Goal: Information Seeking & Learning: Learn about a topic

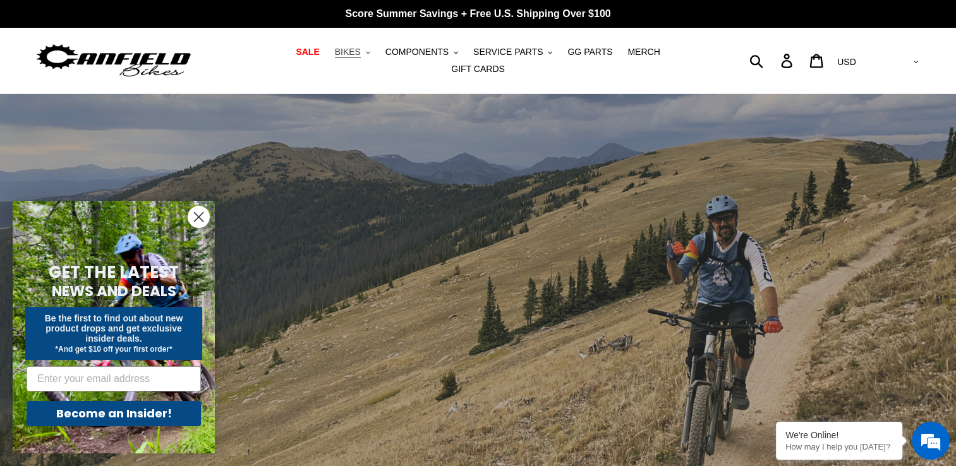
click at [335, 55] on span "BIKES" at bounding box center [348, 52] width 26 height 11
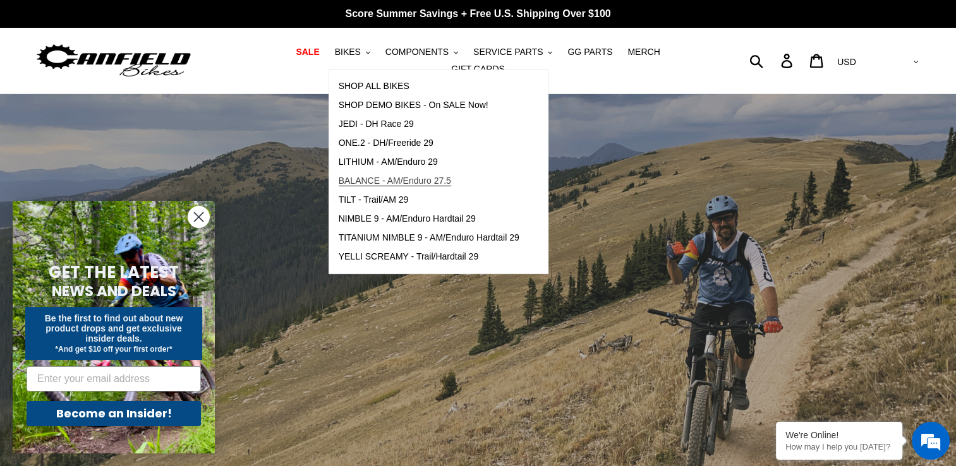
click at [385, 184] on span "BALANCE - AM/Enduro 27.5" at bounding box center [395, 181] width 112 height 11
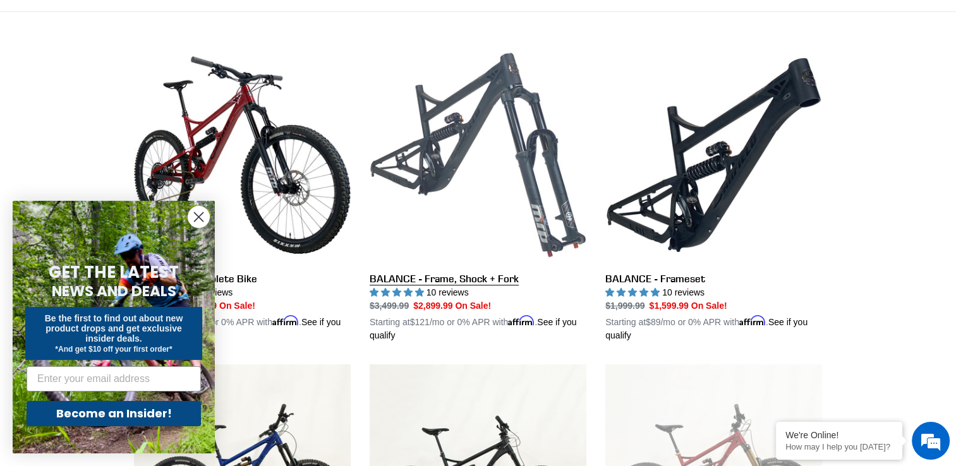
scroll to position [354, 0]
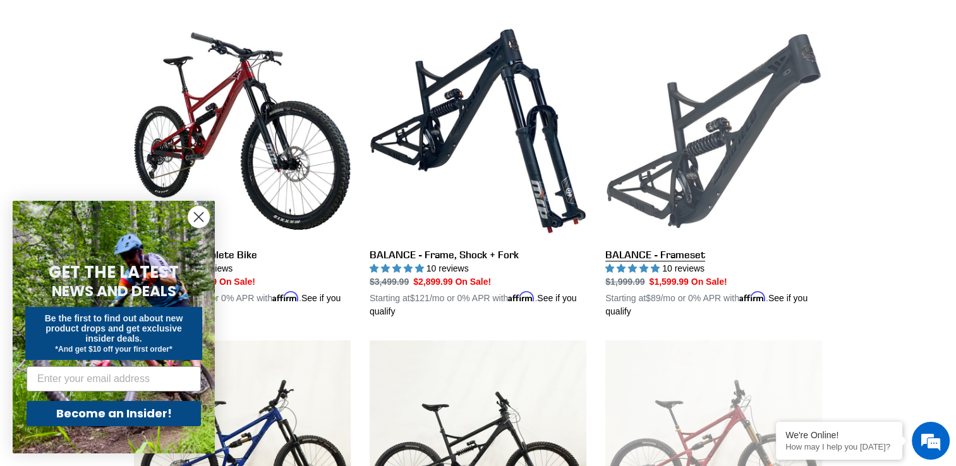
click at [673, 155] on link "BALANCE - Frameset" at bounding box center [713, 171] width 217 height 296
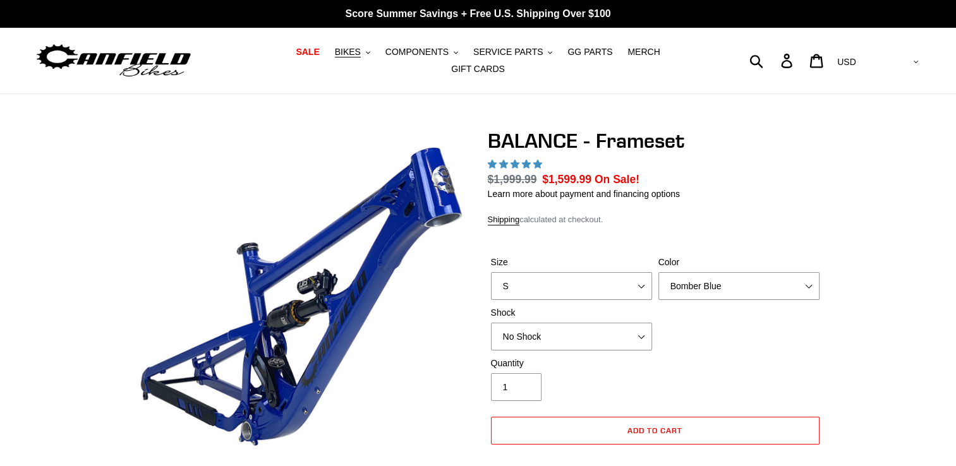
select select "highest-rating"
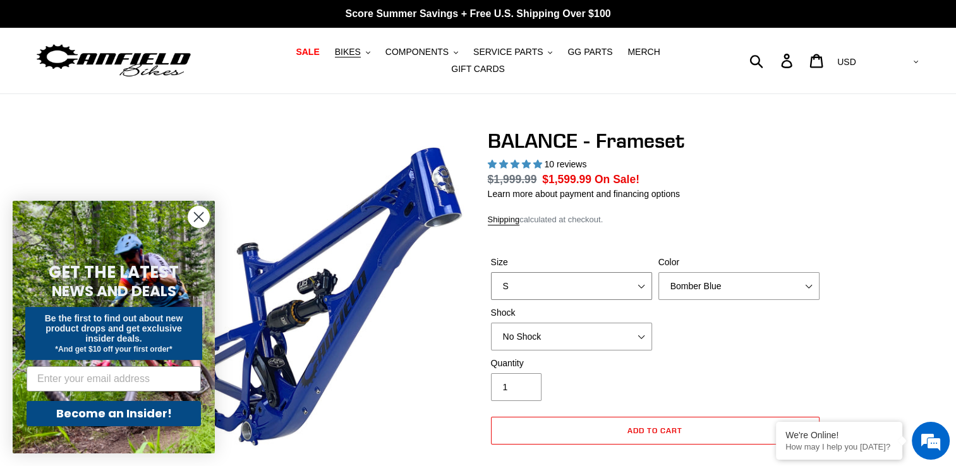
click at [612, 274] on select "S M L XL" at bounding box center [571, 286] width 161 height 28
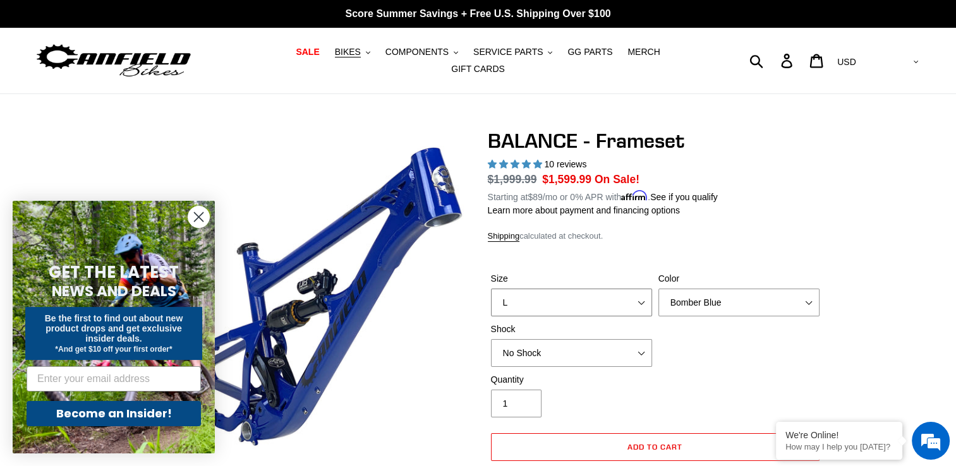
click at [491, 289] on select "S M L XL" at bounding box center [571, 303] width 161 height 28
select select "L"
click at [385, 57] on span "COMPONENTS" at bounding box center [416, 52] width 63 height 11
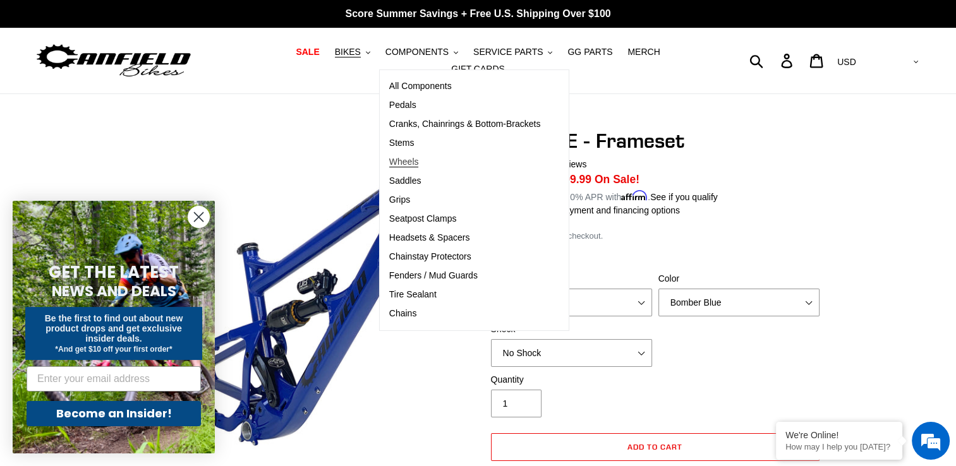
click at [389, 167] on span "Wheels" at bounding box center [404, 162] width 30 height 11
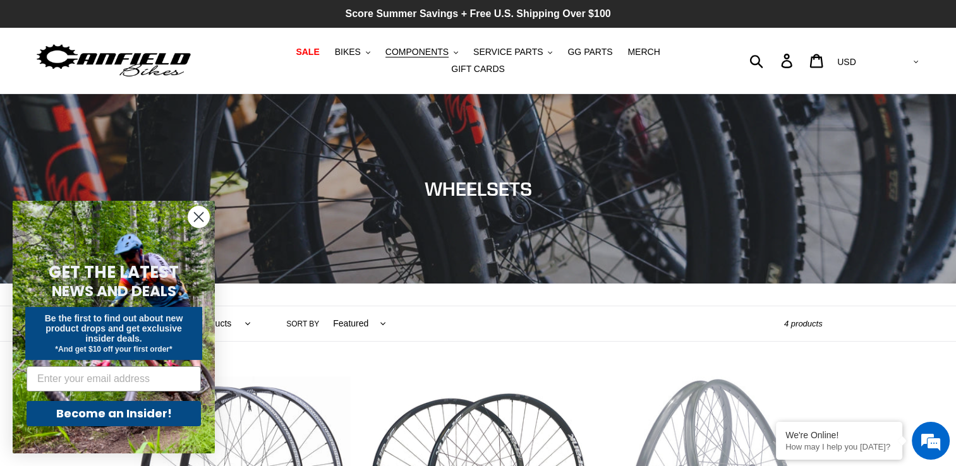
click at [579, 24] on p "Score Summer Savings + Free U.S. Shipping Over $100" at bounding box center [478, 14] width 956 height 28
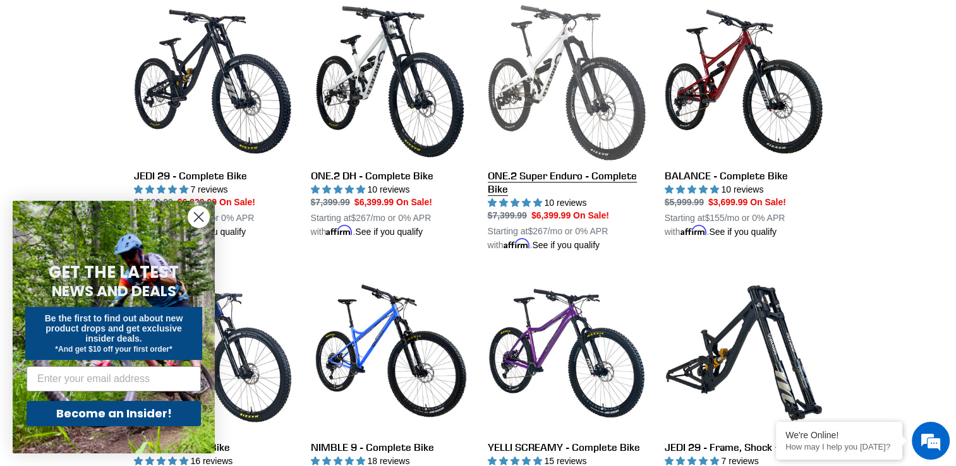
click at [596, 105] on link "ONE.2 Super Enduro - Complete Bike" at bounding box center [567, 128] width 158 height 250
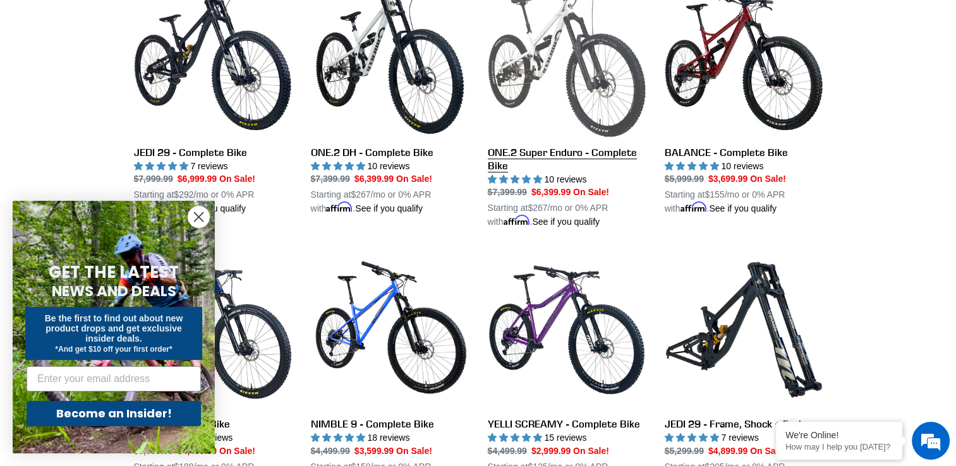
scroll to position [960, 0]
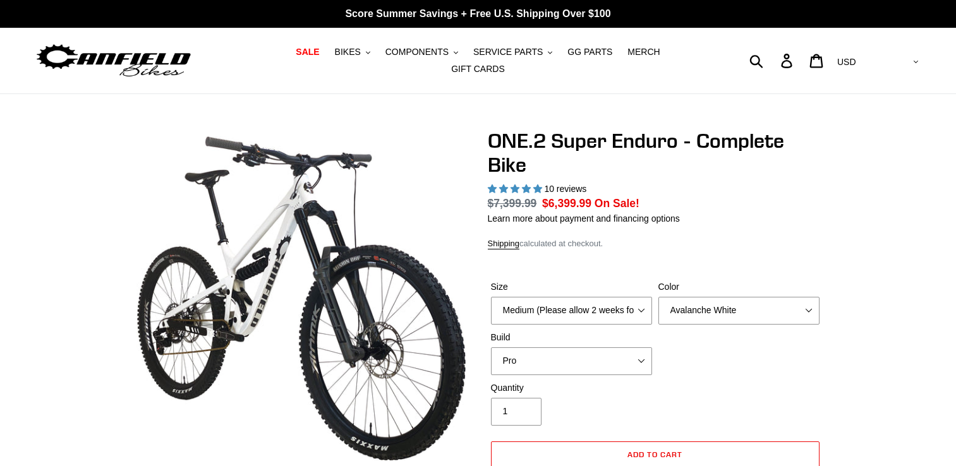
select select "highest-rating"
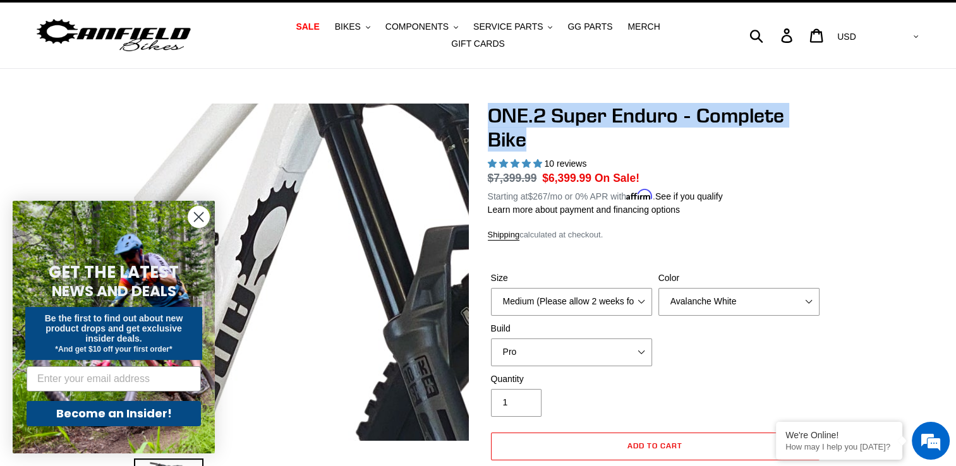
click at [288, 212] on img at bounding box center [338, 421] width 1294 height 1294
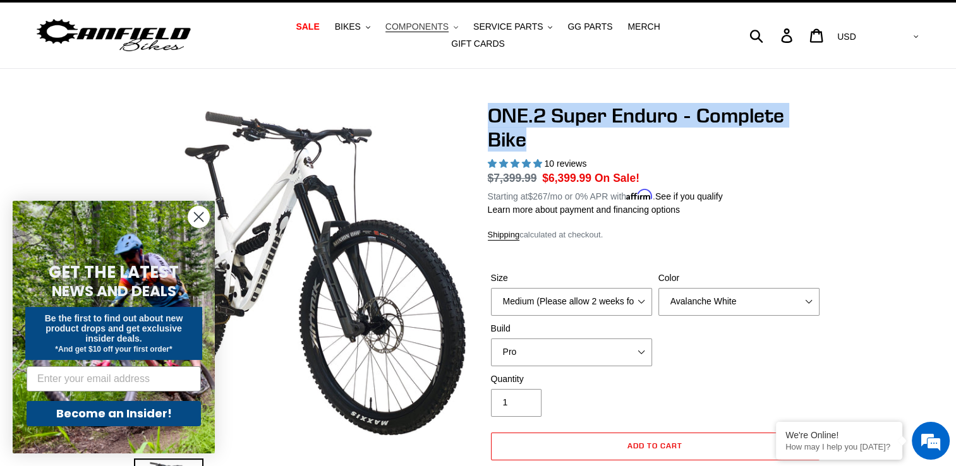
click at [392, 29] on span "COMPONENTS" at bounding box center [416, 26] width 63 height 11
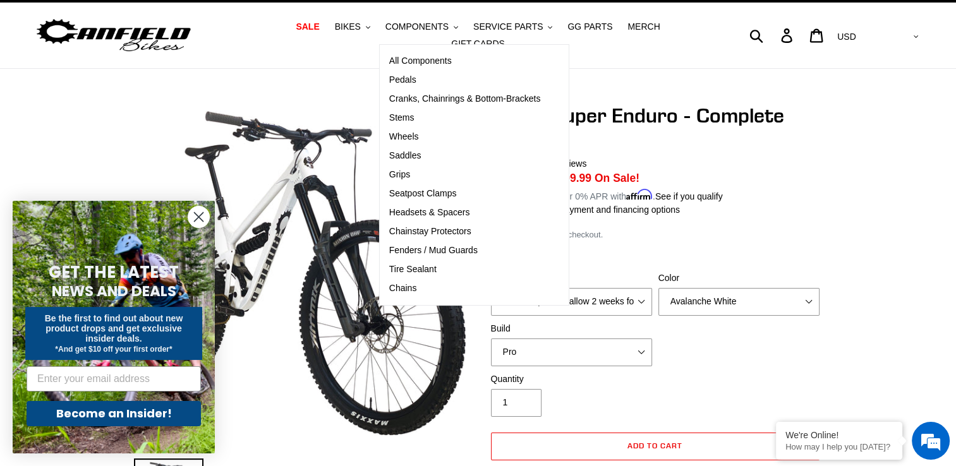
click at [781, 170] on dl "Regular price $7,399.99 Sale price $6,399.99 On Sale! Unit price / per Starting…" at bounding box center [655, 186] width 335 height 33
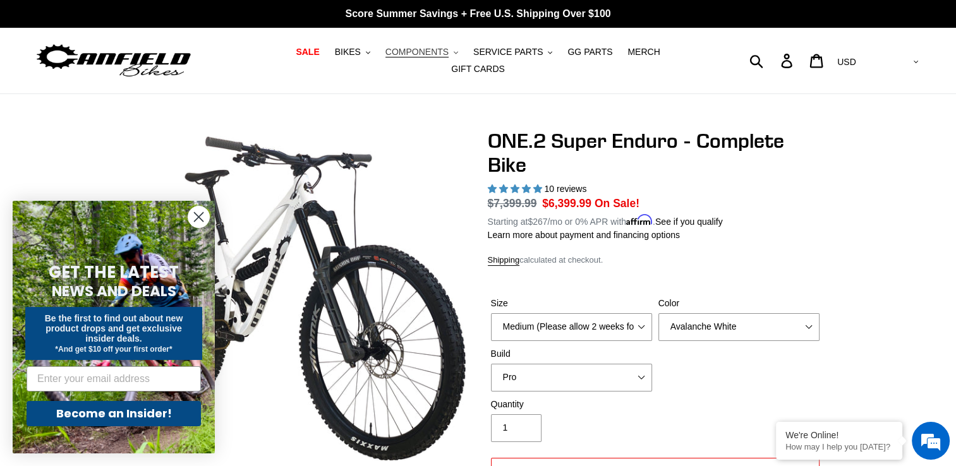
click at [385, 57] on span "COMPONENTS" at bounding box center [416, 52] width 63 height 11
click at [329, 57] on button "BIKES .cls-1{fill:#231f20}" at bounding box center [353, 52] width 48 height 17
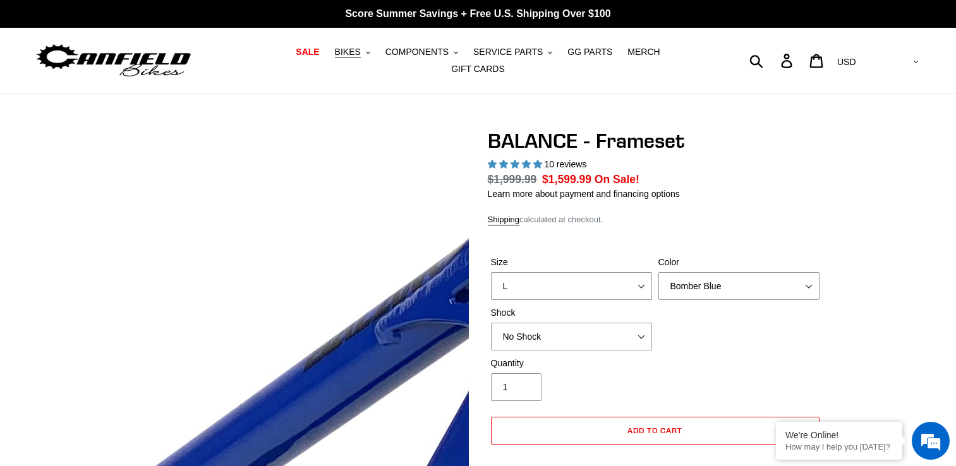
select select "highest-rating"
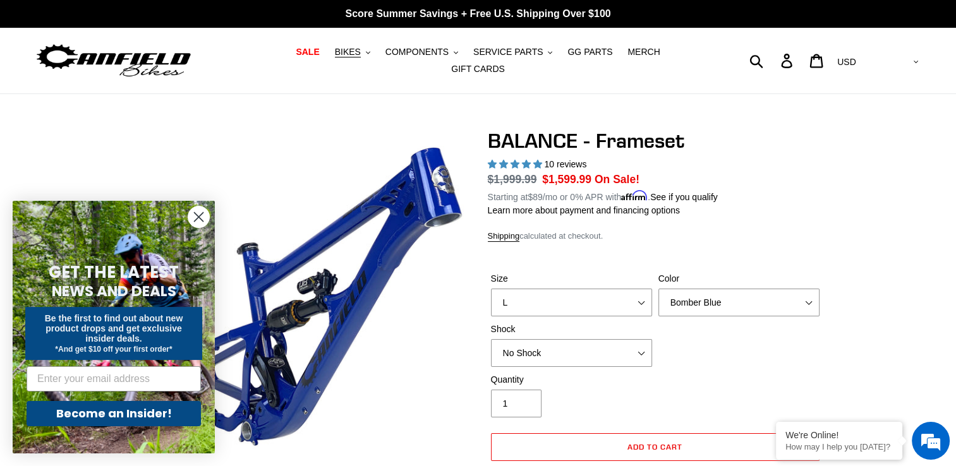
click at [722, 379] on div "Quantity 1" at bounding box center [655, 398] width 335 height 51
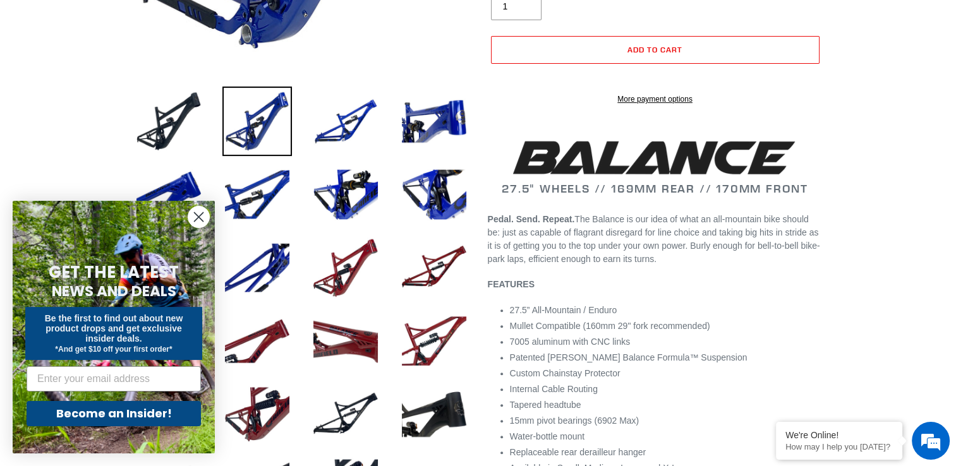
scroll to position [379, 0]
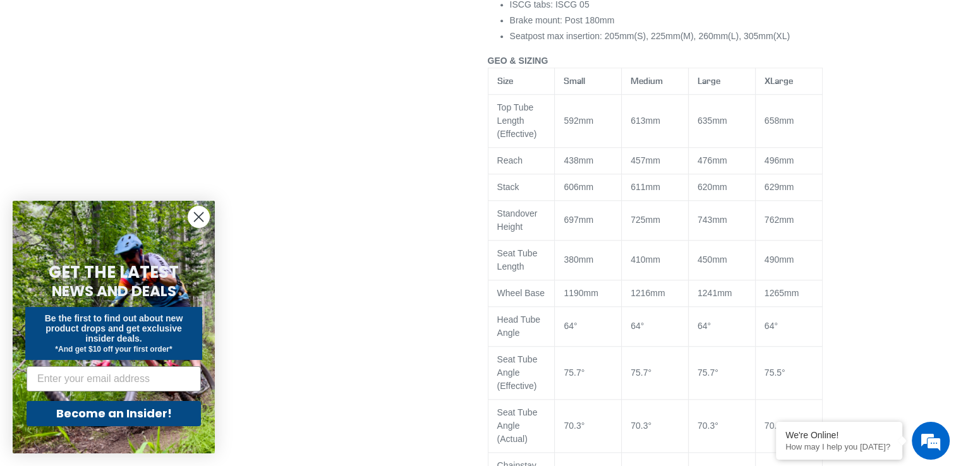
click at [722, 372] on td "75.7°" at bounding box center [721, 372] width 67 height 53
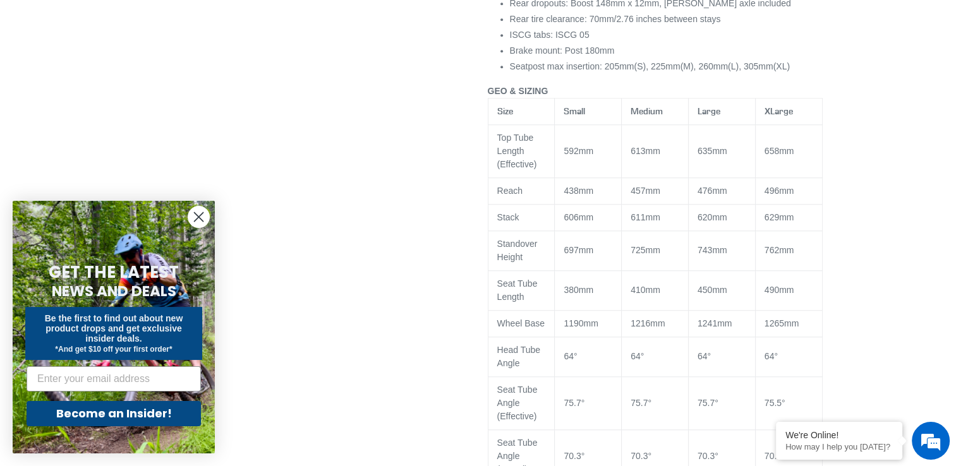
scroll to position [1036, 0]
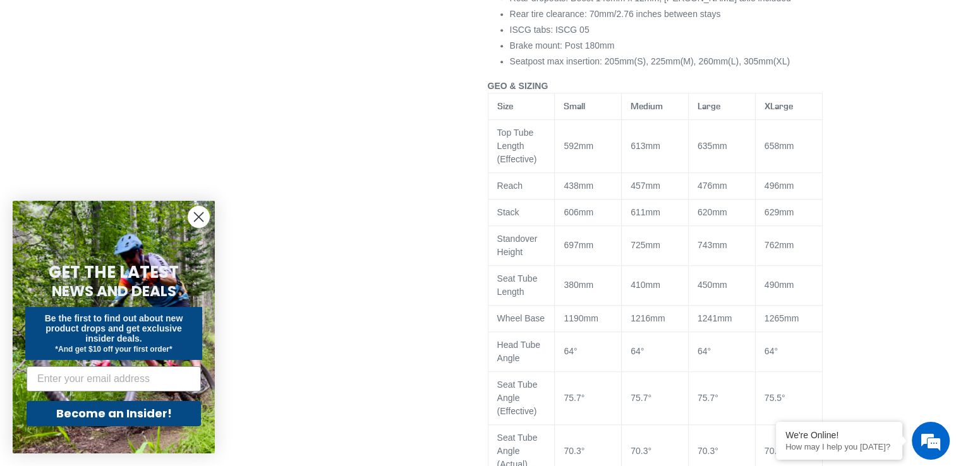
click at [722, 372] on td "64°" at bounding box center [721, 352] width 67 height 40
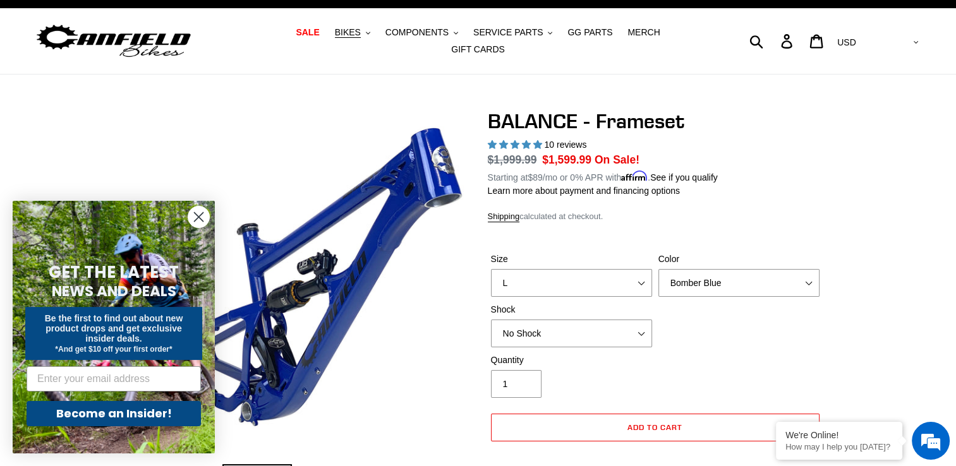
scroll to position [0, 0]
